Goal: Submit feedback/report problem: Submit feedback/report problem

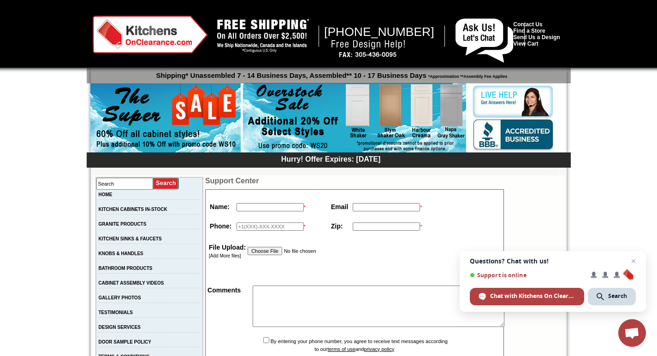
drag, startPoint x: 270, startPoint y: 230, endPoint x: 280, endPoint y: 230, distance: 9.7
click at [270, 230] on input "text" at bounding box center [270, 227] width 67 height 8
type input "12356895054"
type input "[PERSON_NAME]"
type input "[EMAIL_ADDRESS][DOMAIN_NAME]"
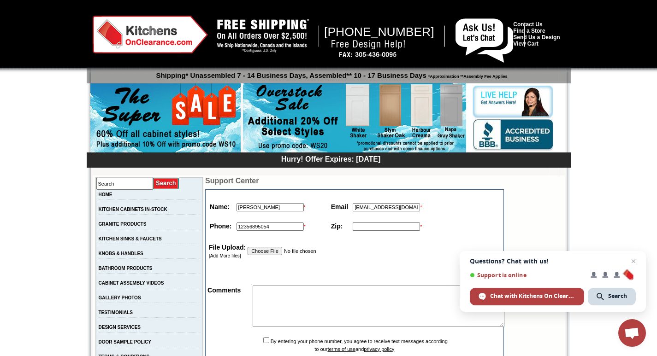
type input "11111"
paste textarea "Re: Drop Traffic Hi Good Morning, I have found some major errors that correspon…"
drag, startPoint x: 320, startPoint y: 311, endPoint x: 276, endPoint y: 214, distance: 106.0
click at [320, 308] on textarea "Re: Drop Traffic Hi Good Morning, I have found some major errors that correspon…" at bounding box center [379, 306] width 252 height 41
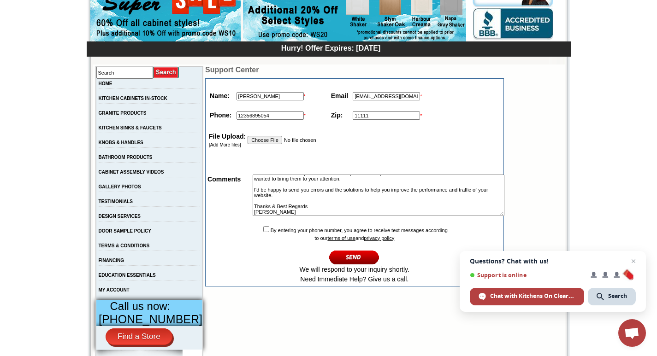
scroll to position [138, 0]
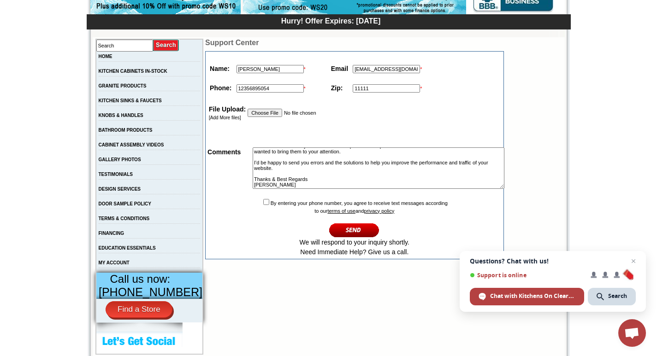
type textarea "Re: Drop Traffic Hi Good Morning, I have found some major errors that correspon…"
click at [263, 205] on input "checkbox" at bounding box center [266, 202] width 6 height 6
checkbox input "true"
click at [356, 236] on input "image" at bounding box center [354, 230] width 50 height 15
type textarea "Re: Drop Traffic Hi Good Morning, I have found some major errors that correspon…"
